Goal: Information Seeking & Learning: Learn about a topic

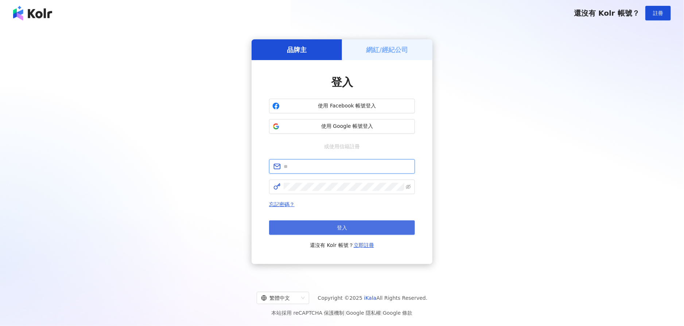
type input "**********"
click at [344, 231] on button "登入" at bounding box center [342, 228] width 146 height 15
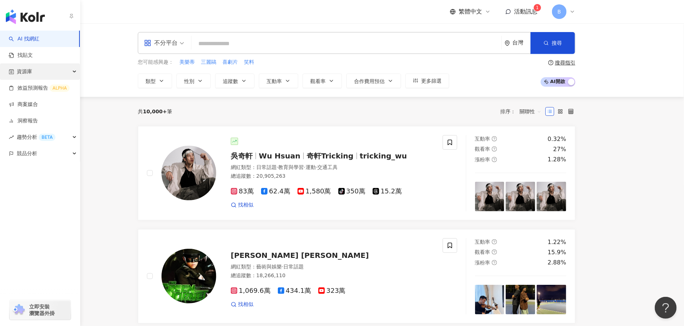
click at [69, 76] on div "資源庫" at bounding box center [40, 71] width 80 height 16
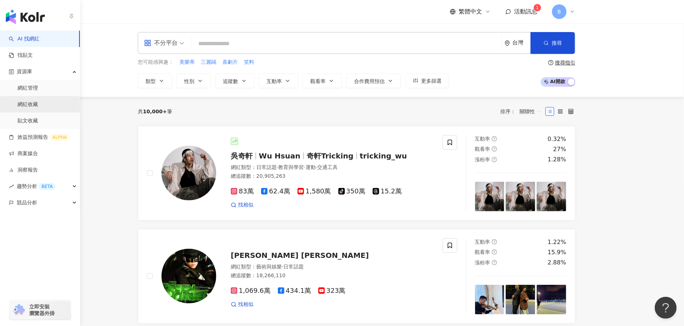
click at [38, 104] on link "網紅收藏" at bounding box center [28, 104] width 20 height 7
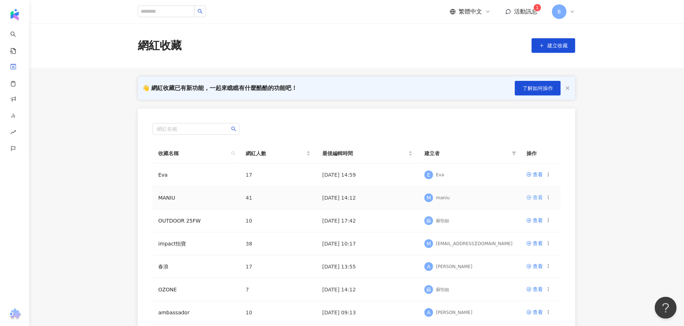
click at [538, 196] on div "查看" at bounding box center [538, 198] width 10 height 8
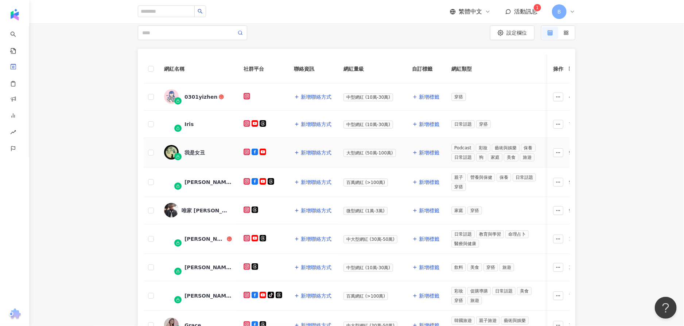
scroll to position [109, 0]
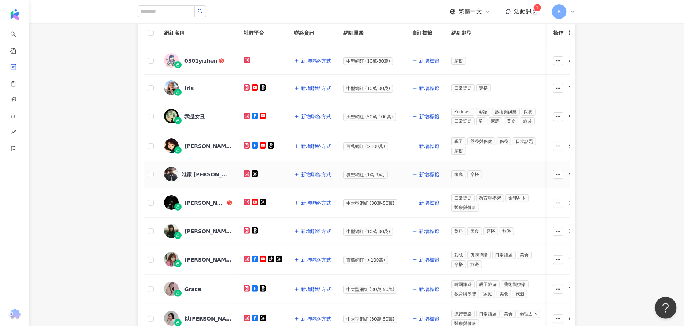
click at [180, 179] on div "唯家 Vega" at bounding box center [198, 174] width 68 height 15
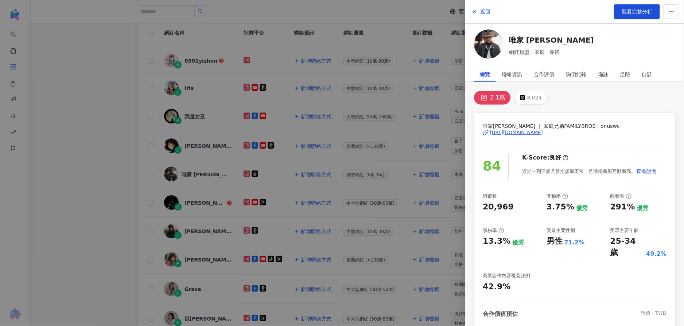
click at [529, 131] on div "https://www.instagram.com/onuswc/" at bounding box center [516, 132] width 53 height 7
click at [93, 226] on div at bounding box center [342, 163] width 684 height 326
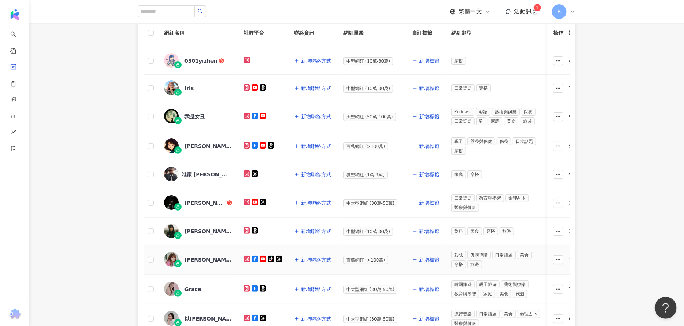
scroll to position [219, 0]
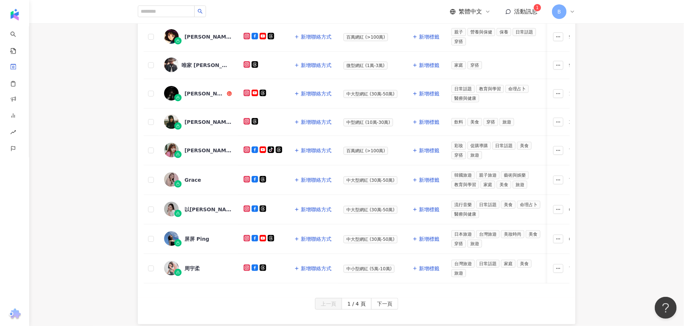
drag, startPoint x: 379, startPoint y: 307, endPoint x: 423, endPoint y: 217, distance: 100.2
click at [379, 307] on span "下一頁" at bounding box center [384, 305] width 15 height 12
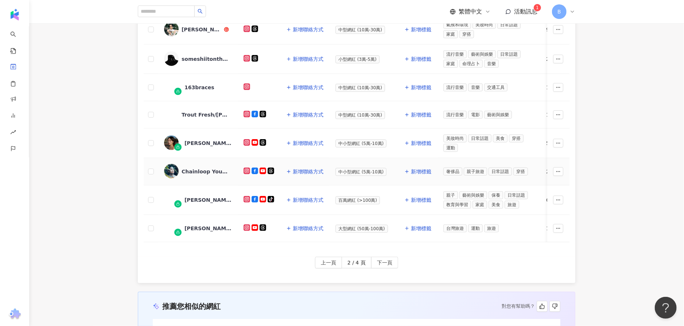
scroll to position [291, 0]
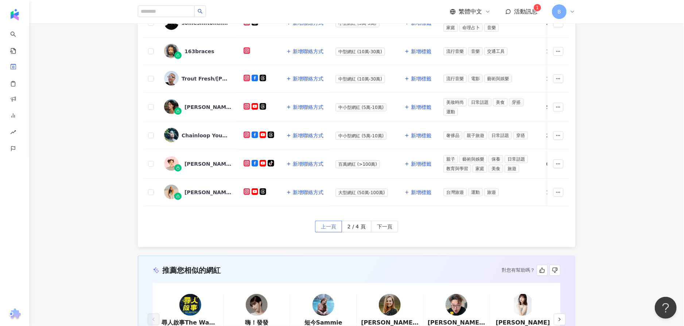
click at [338, 230] on button "上一頁" at bounding box center [328, 227] width 27 height 12
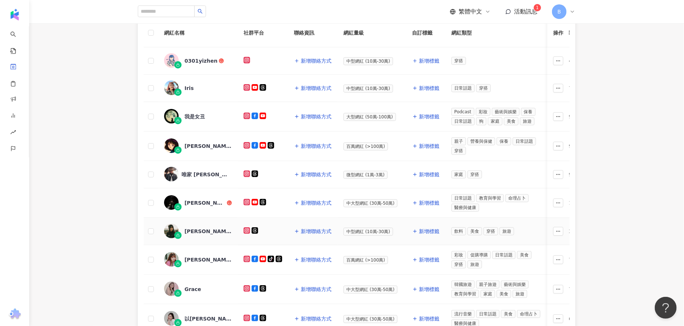
scroll to position [73, 0]
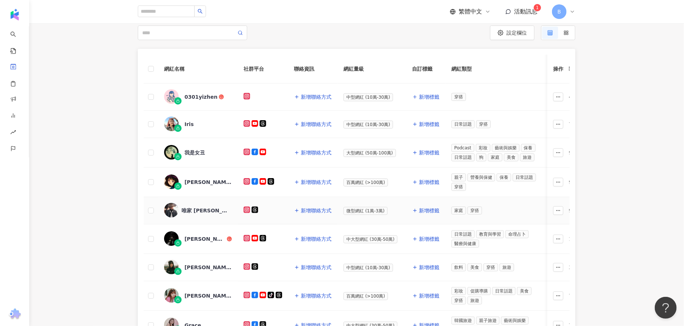
click at [196, 211] on div "唯家 Vega" at bounding box center [205, 210] width 47 height 7
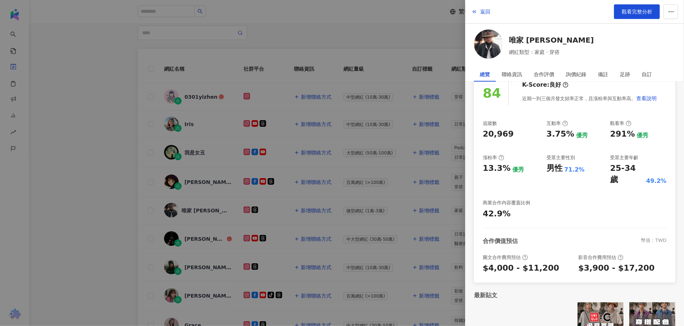
scroll to position [92, 0]
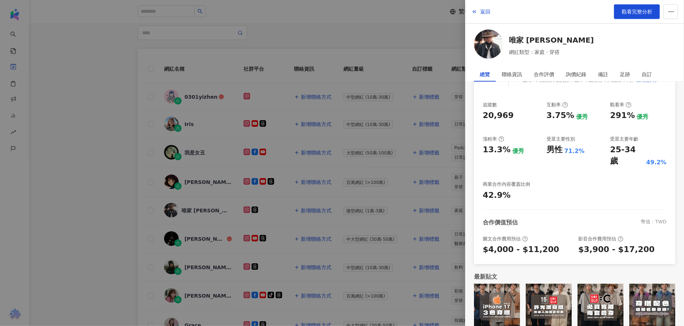
click at [397, 84] on div at bounding box center [342, 163] width 684 height 326
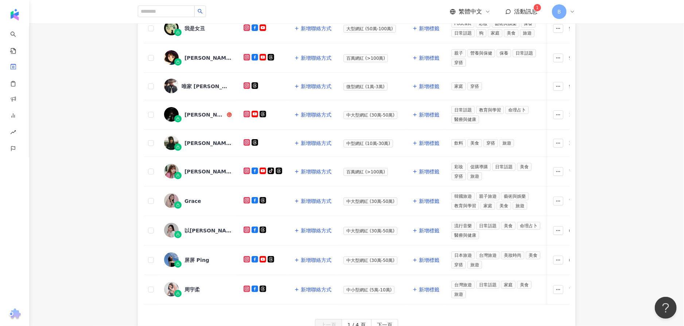
scroll to position [15, 0]
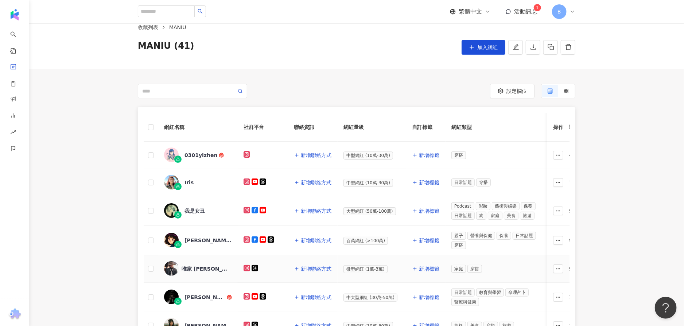
click at [224, 270] on span "唯家 Vega" at bounding box center [205, 269] width 47 height 7
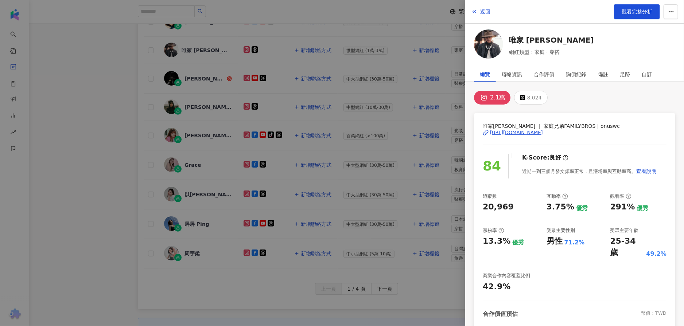
scroll to position [51, 0]
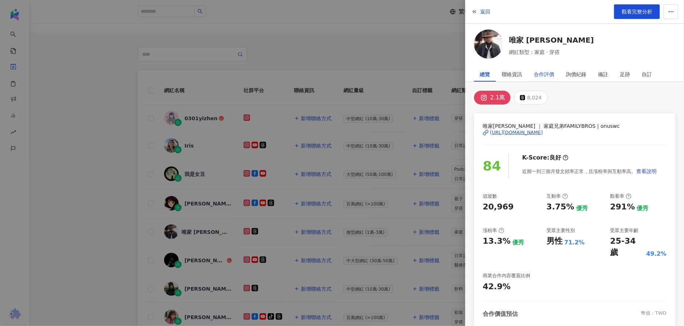
click at [547, 74] on div "合作評價" at bounding box center [544, 74] width 20 height 15
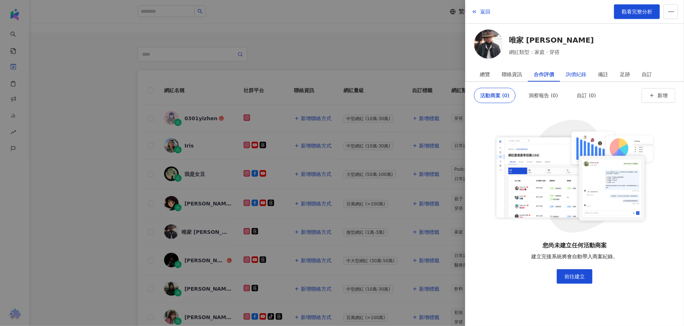
click at [568, 73] on div "詢價紀錄" at bounding box center [576, 74] width 20 height 15
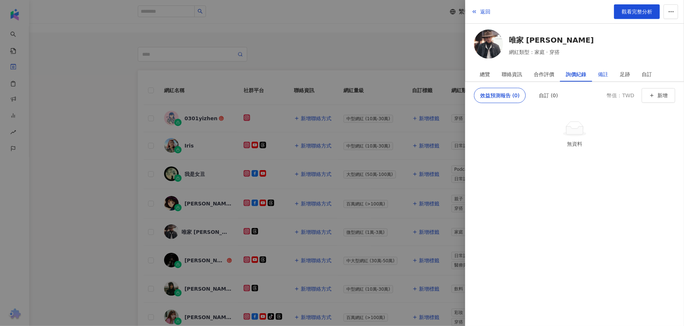
click at [605, 76] on div "備註" at bounding box center [603, 74] width 10 height 15
click at [509, 75] on div "聯絡資訊" at bounding box center [512, 74] width 20 height 15
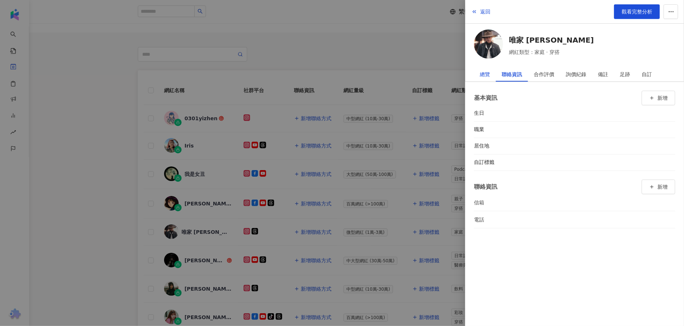
click at [488, 74] on div "總覽" at bounding box center [485, 74] width 10 height 15
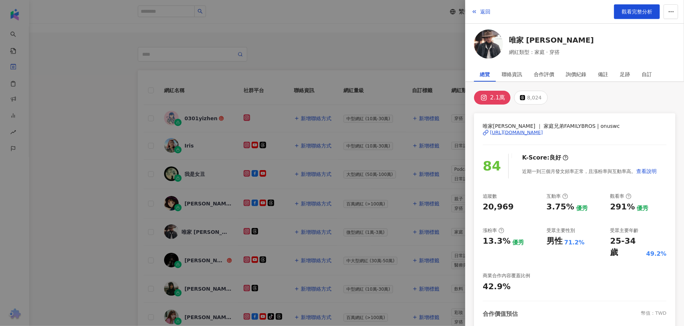
click at [513, 131] on div "https://www.instagram.com/onuswc/" at bounding box center [516, 132] width 53 height 7
click at [513, 130] on div "https://www.instagram.com/onuswc/" at bounding box center [516, 132] width 53 height 7
click at [323, 38] on div at bounding box center [342, 163] width 684 height 326
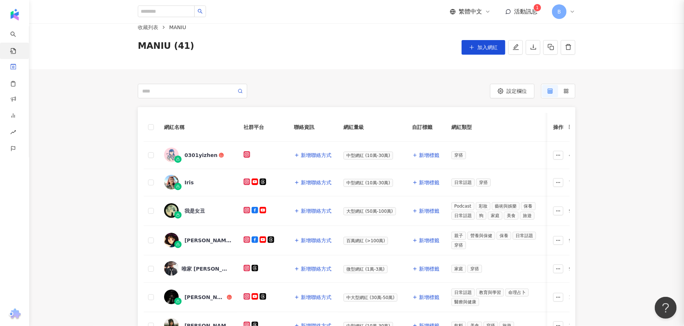
scroll to position [0, 0]
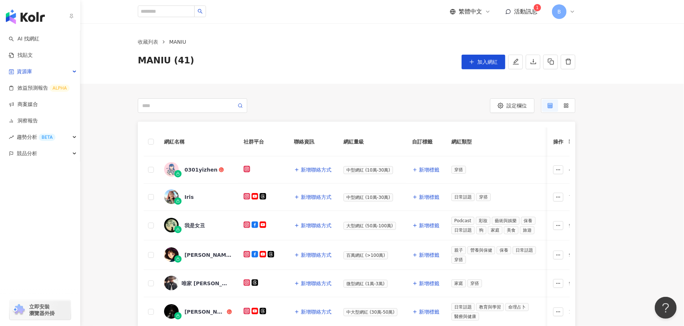
drag, startPoint x: 17, startPoint y: 22, endPoint x: 34, endPoint y: 17, distance: 18.2
click at [17, 22] on img "button" at bounding box center [25, 16] width 39 height 15
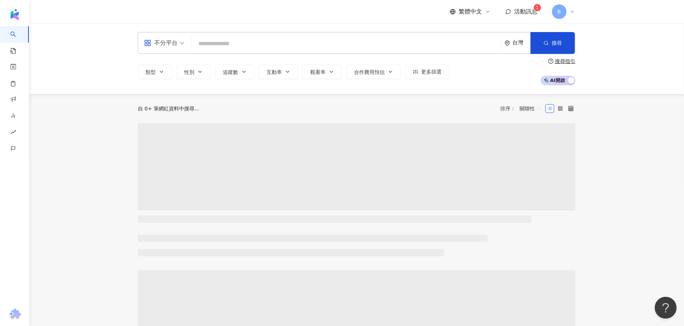
click at [172, 15] on div "繁體中文 活動訊息 1 B" at bounding box center [357, 11] width 438 height 23
click at [238, 47] on input "search" at bounding box center [346, 44] width 304 height 14
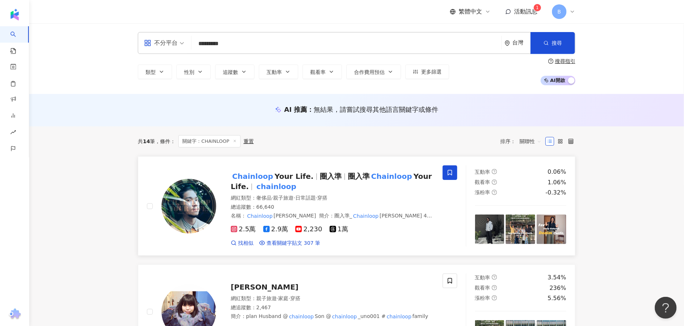
type input "*********"
click at [279, 179] on span "Your Life." at bounding box center [294, 176] width 39 height 9
click at [534, 14] on span "活動訊息" at bounding box center [525, 11] width 23 height 7
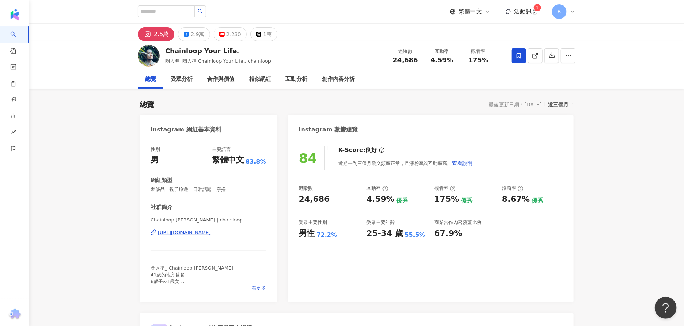
click at [211, 230] on div "[URL][DOMAIN_NAME]" at bounding box center [184, 233] width 53 height 7
click at [523, 51] on span at bounding box center [519, 56] width 15 height 15
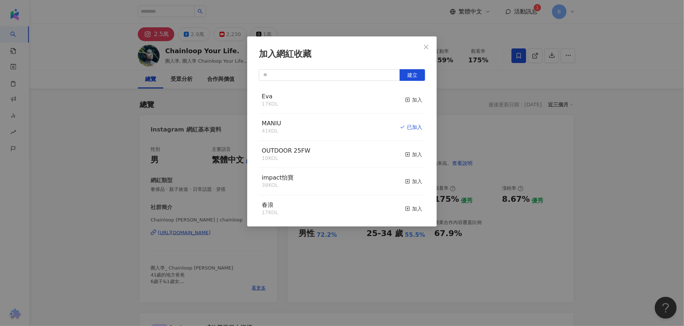
click at [520, 134] on div "加入網紅收藏 建立 Eva 17 KOL 加入 MANIU 41 KOL 已加入 OUTDOOR 25FW 10 KOL 加入 impact怡寶 38 KOL…" at bounding box center [342, 163] width 684 height 326
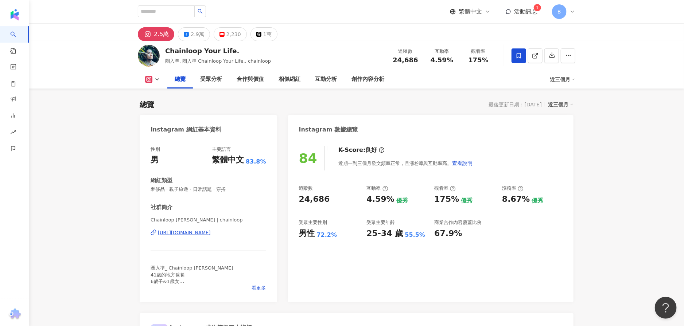
scroll to position [73, 0]
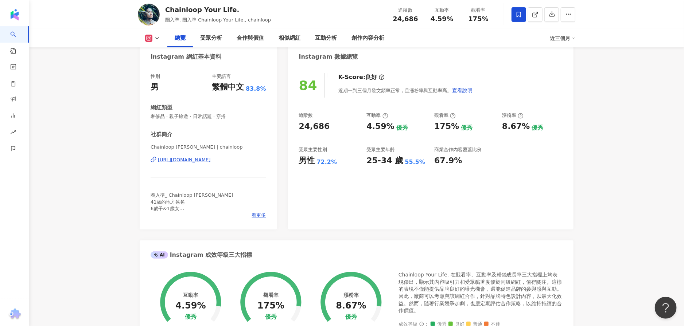
click at [187, 161] on div "[URL][DOMAIN_NAME]" at bounding box center [184, 160] width 53 height 7
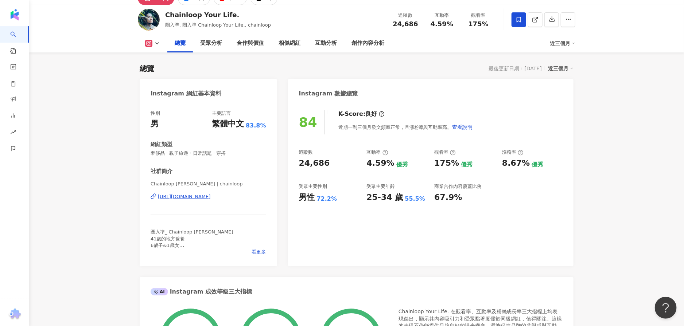
scroll to position [0, 0]
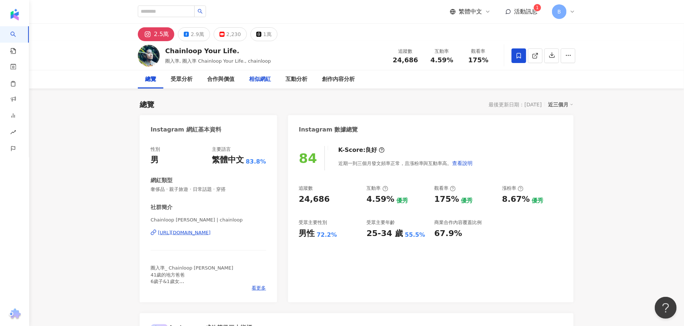
click at [269, 82] on div "相似網紅" at bounding box center [260, 79] width 22 height 9
